Goal: Find specific page/section: Find specific page/section

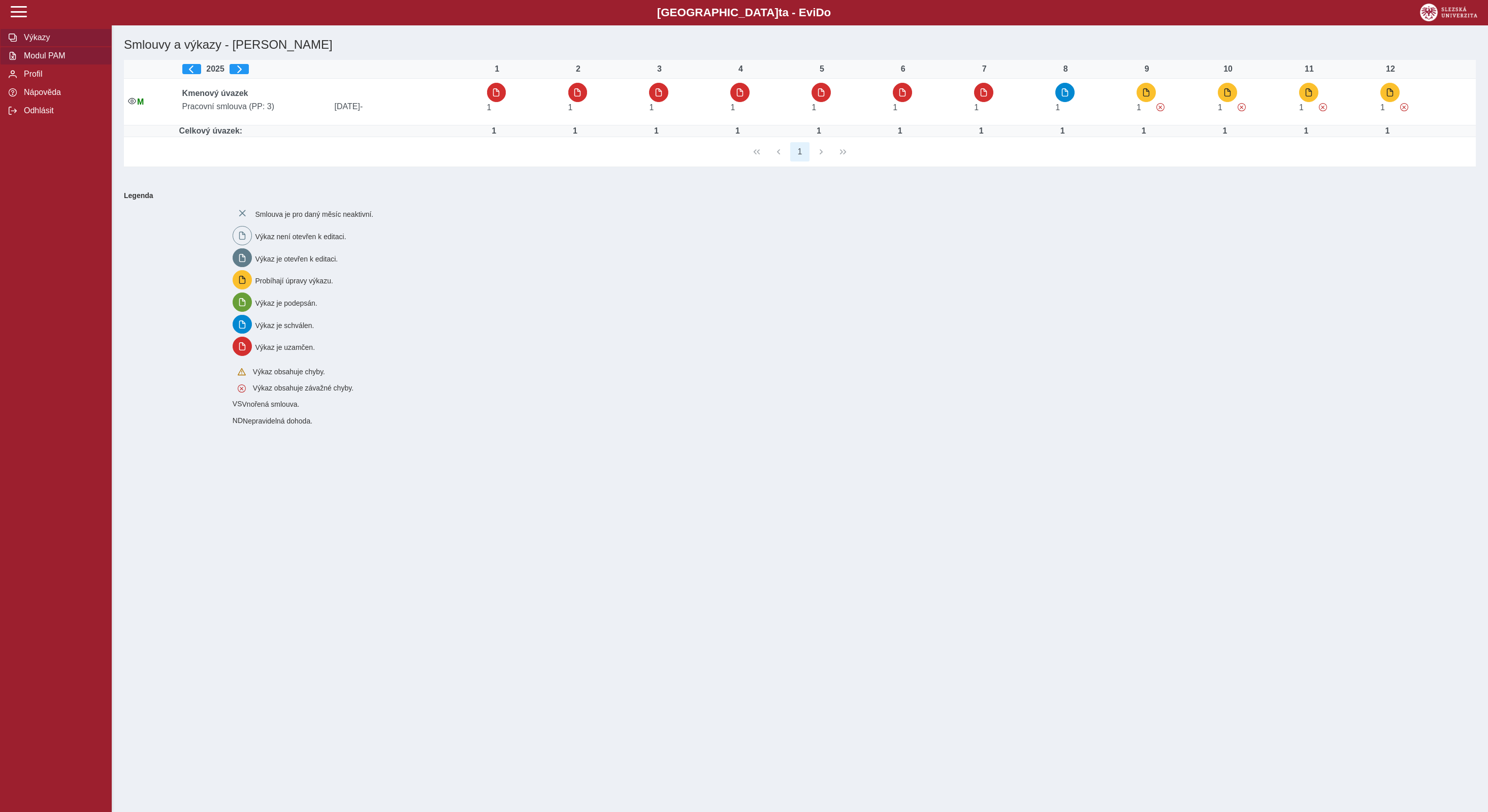
click at [54, 60] on span "Modul PAM" at bounding box center [62, 55] width 82 height 9
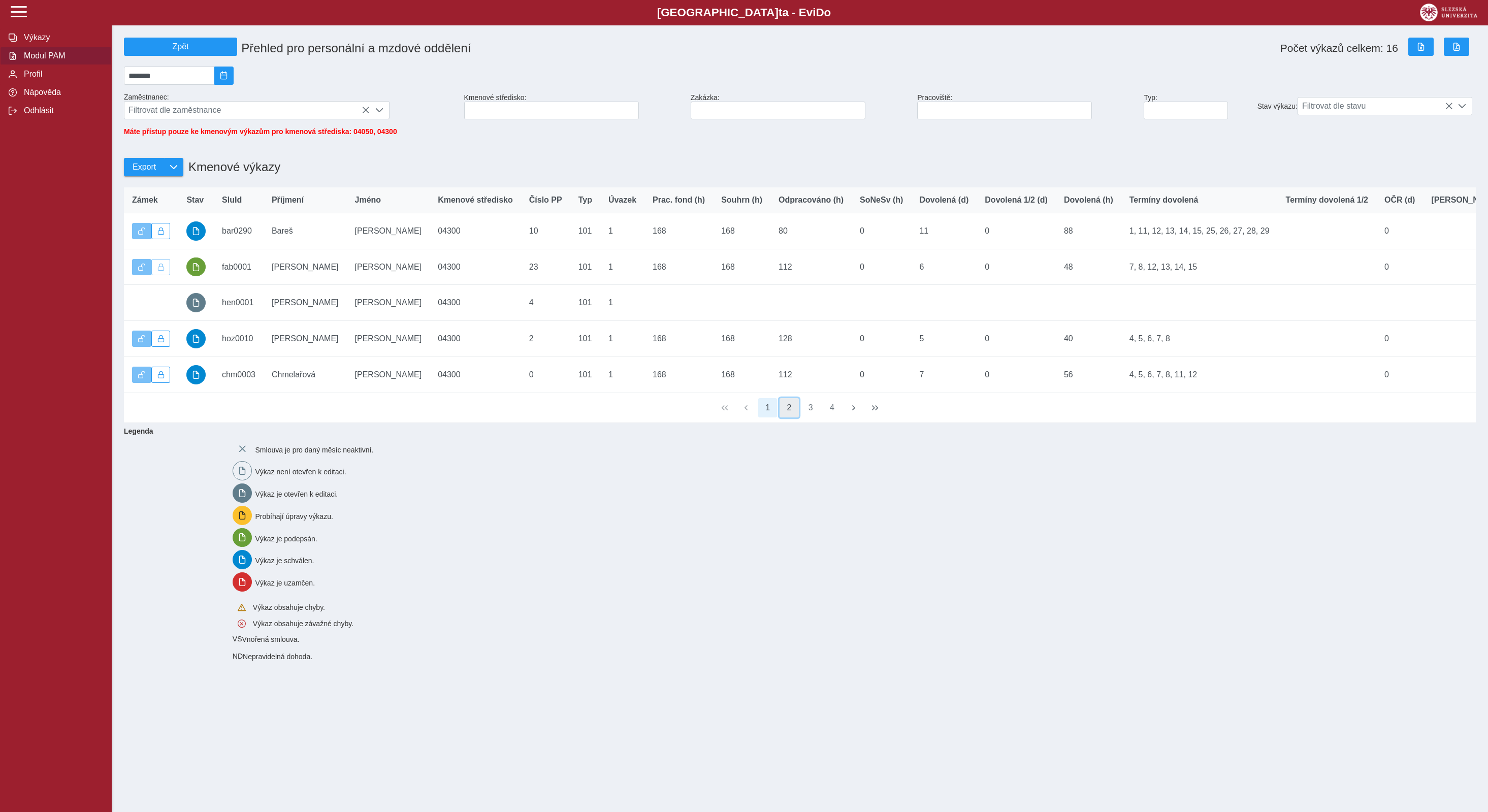
click at [785, 418] on button "2" at bounding box center [789, 407] width 19 height 19
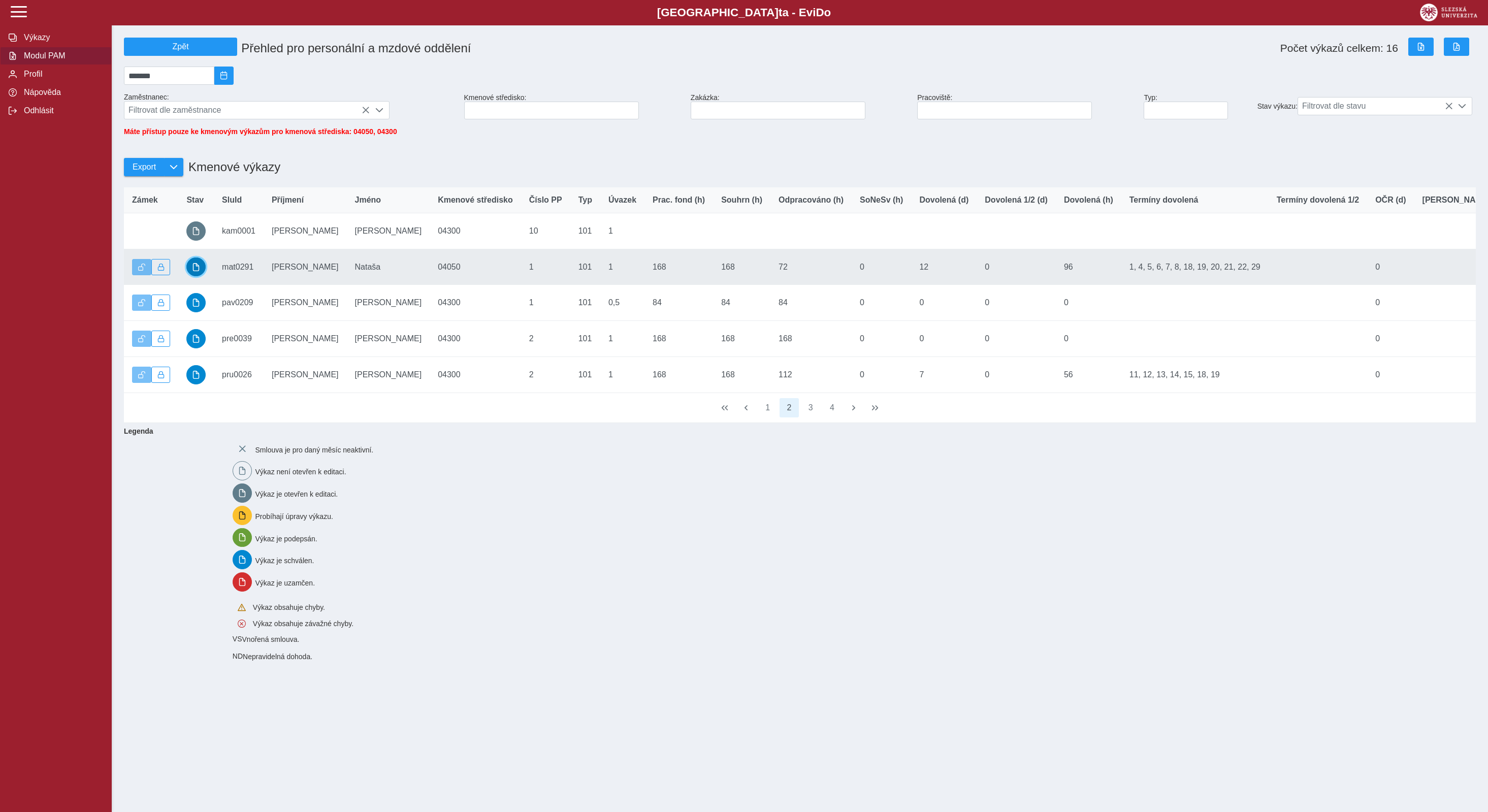
click at [197, 271] on span "button" at bounding box center [196, 267] width 8 height 8
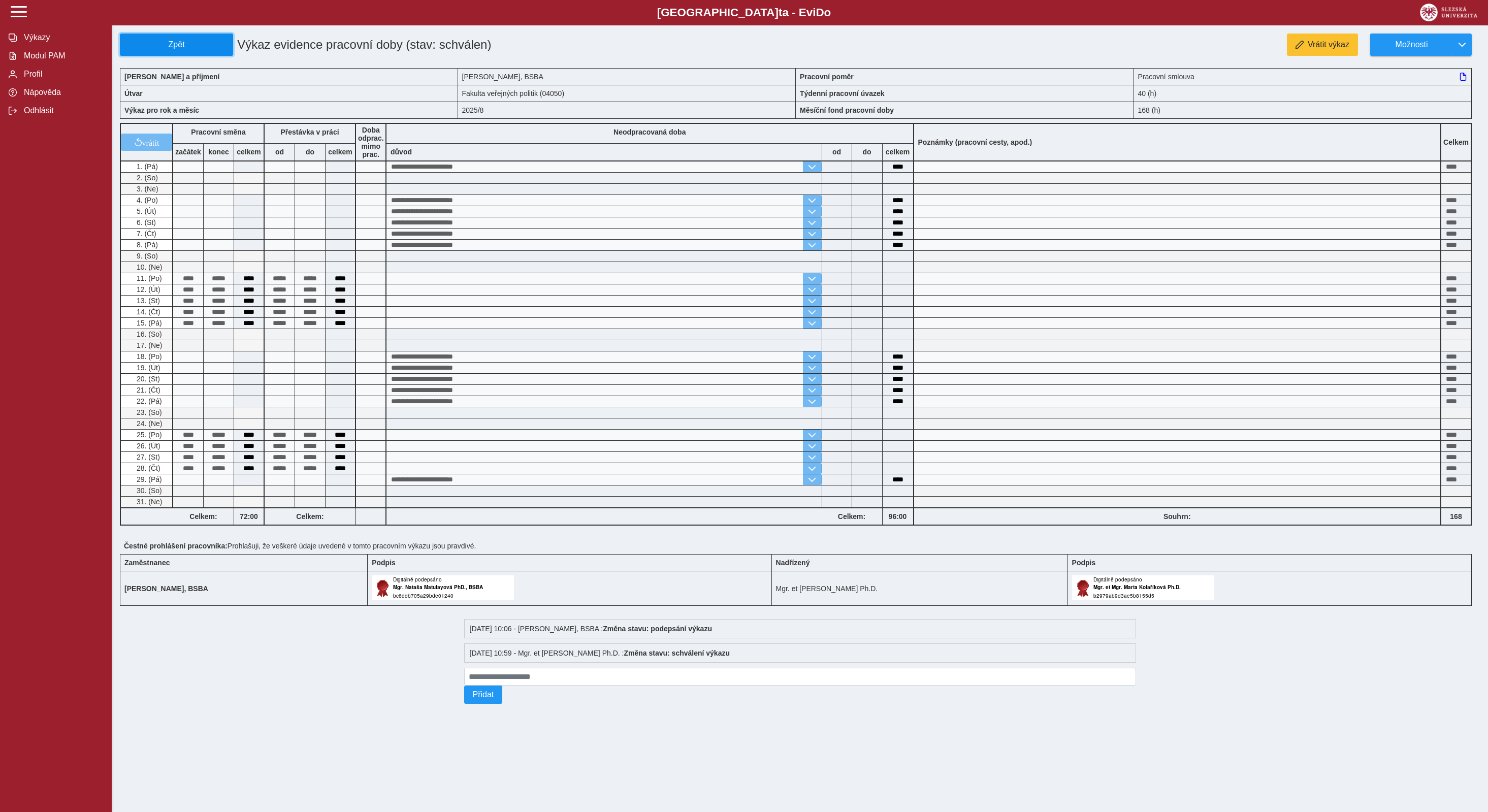
click at [174, 40] on span "Zpět" at bounding box center [176, 44] width 104 height 9
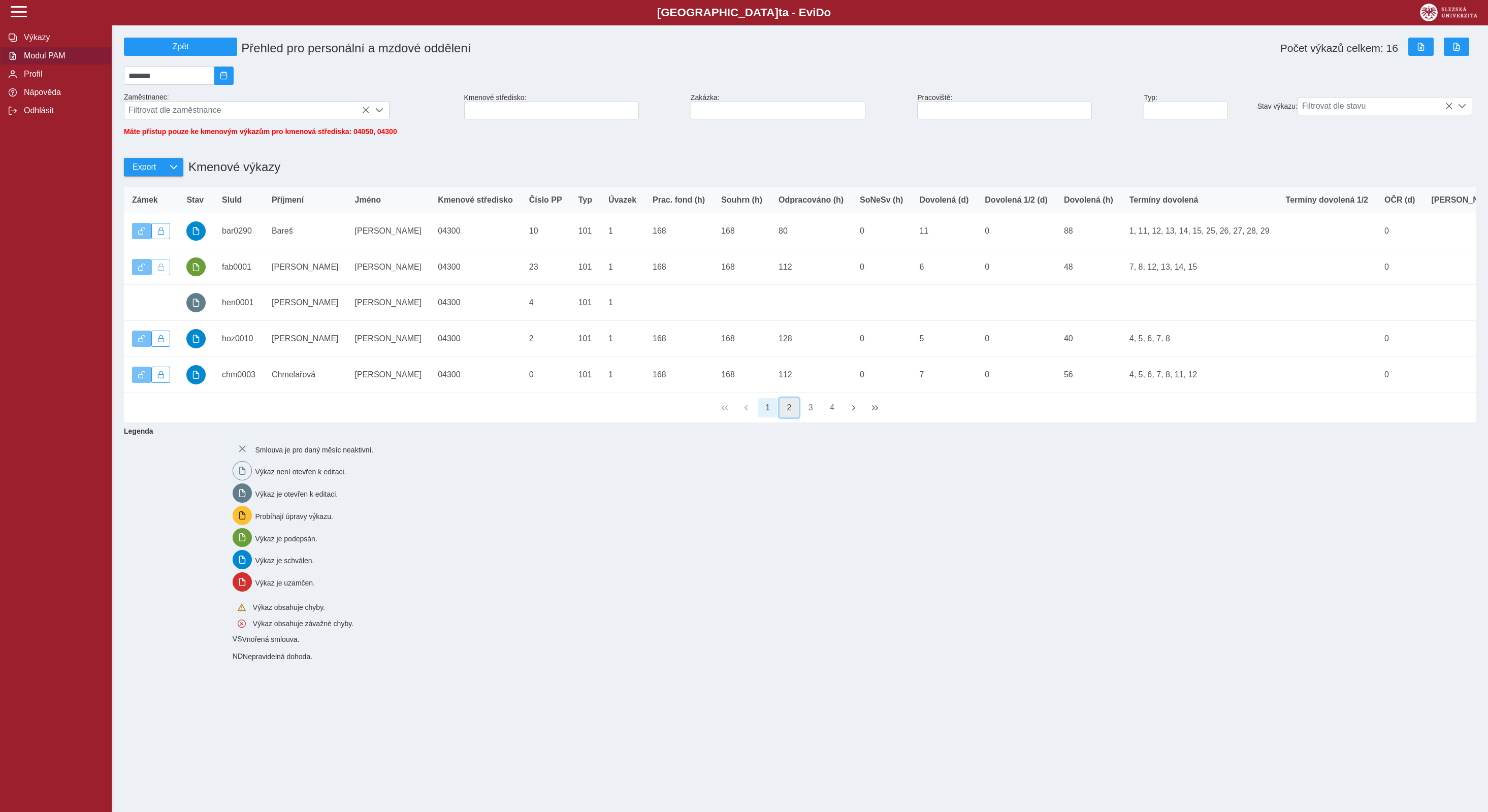
click at [789, 409] on button "2" at bounding box center [789, 407] width 19 height 19
click at [811, 418] on button "3" at bounding box center [811, 407] width 19 height 19
click at [830, 416] on button "4" at bounding box center [833, 407] width 19 height 19
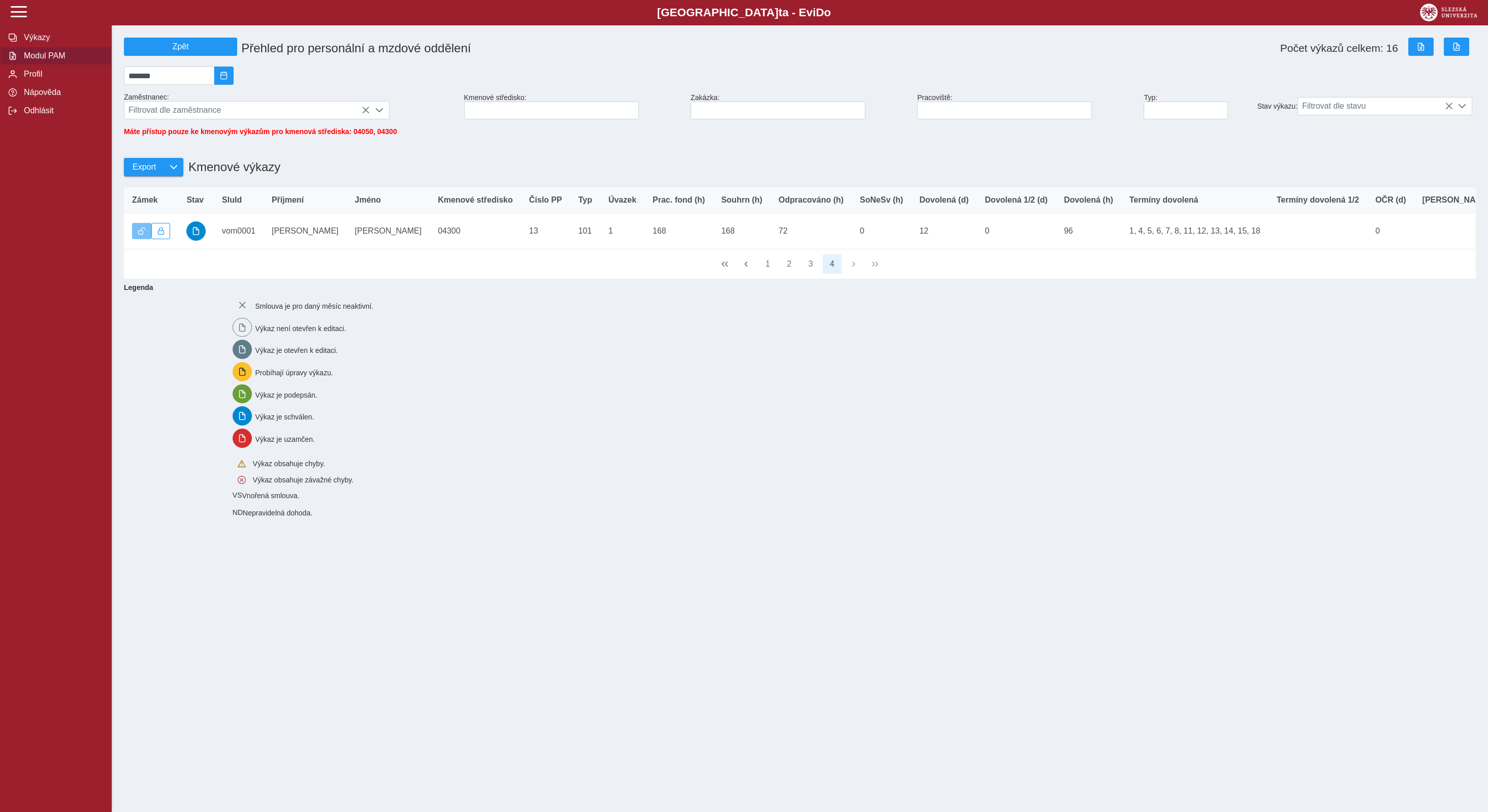
click at [44, 60] on span "Modul PAM" at bounding box center [62, 55] width 82 height 9
click at [56, 60] on span "Modul PAM" at bounding box center [62, 55] width 82 height 9
click at [769, 270] on button "1" at bounding box center [768, 264] width 19 height 19
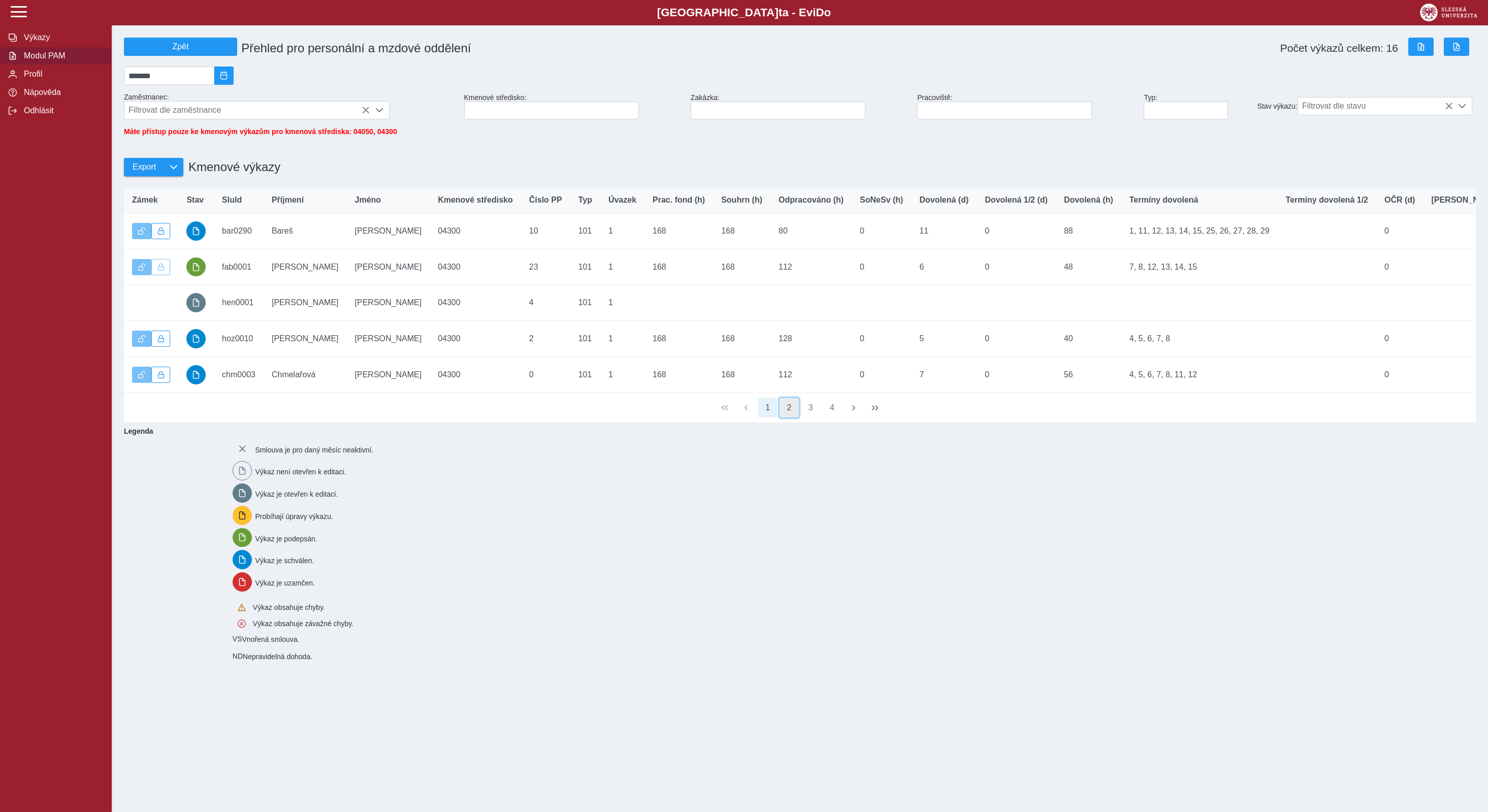
click at [791, 415] on button "2" at bounding box center [789, 407] width 19 height 19
click at [811, 416] on button "3" at bounding box center [811, 407] width 19 height 19
click at [835, 417] on button "4" at bounding box center [833, 407] width 19 height 19
